Goal: Obtain resource: Obtain resource

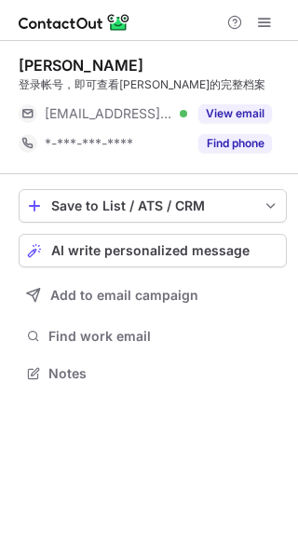
scroll to position [360, 298]
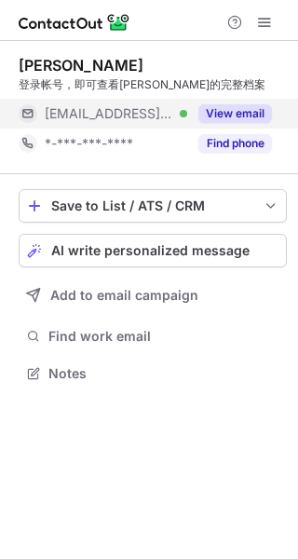
click at [257, 114] on button "View email" at bounding box center [235, 113] width 74 height 19
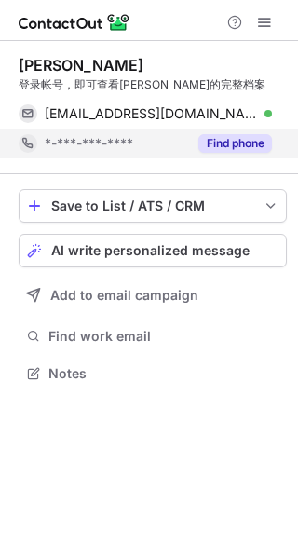
click at [233, 145] on button "Find phone" at bounding box center [235, 143] width 74 height 19
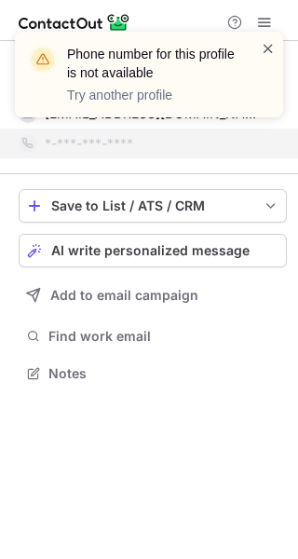
click at [269, 48] on span at bounding box center [268, 48] width 15 height 19
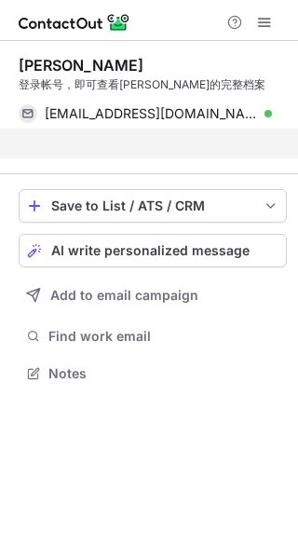
scroll to position [331, 298]
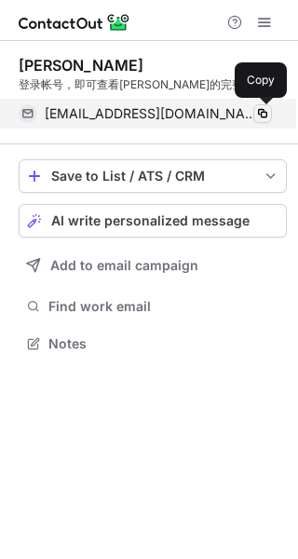
click at [260, 113] on span at bounding box center [262, 113] width 15 height 15
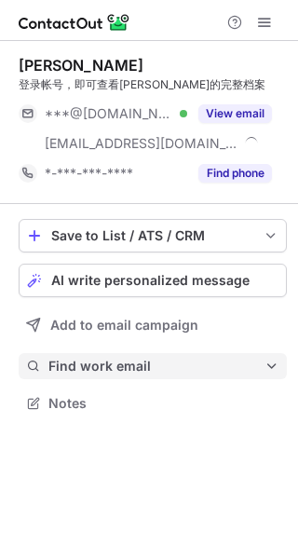
scroll to position [390, 298]
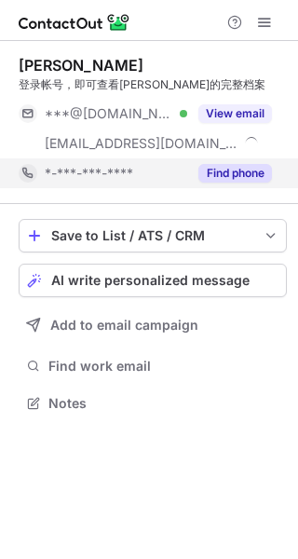
click at [225, 178] on button "Find phone" at bounding box center [235, 173] width 74 height 19
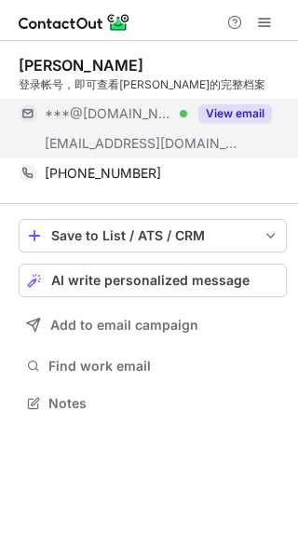
click at [240, 115] on button "View email" at bounding box center [235, 113] width 74 height 19
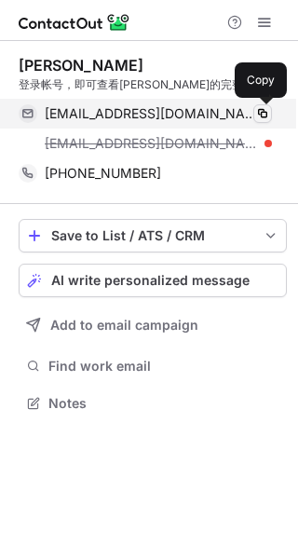
click at [261, 111] on span at bounding box center [262, 113] width 15 height 15
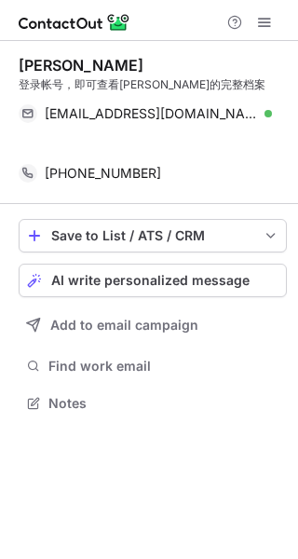
scroll to position [360, 298]
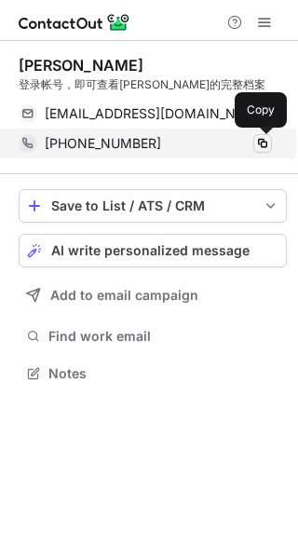
click at [263, 145] on span at bounding box center [262, 143] width 15 height 15
